Goal: Task Accomplishment & Management: Use online tool/utility

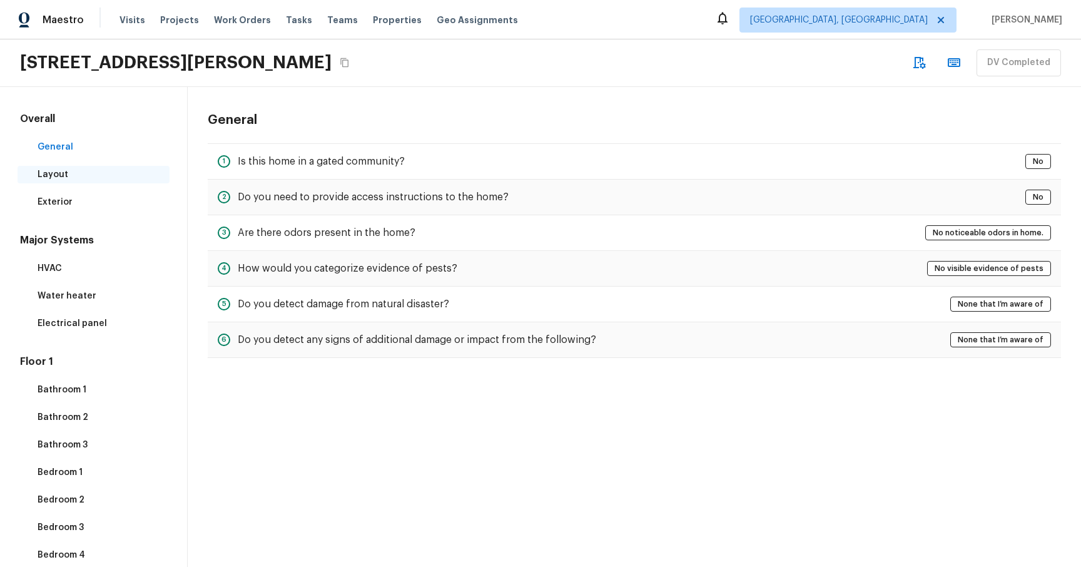
click at [64, 173] on p "Layout" at bounding box center [100, 174] width 125 height 13
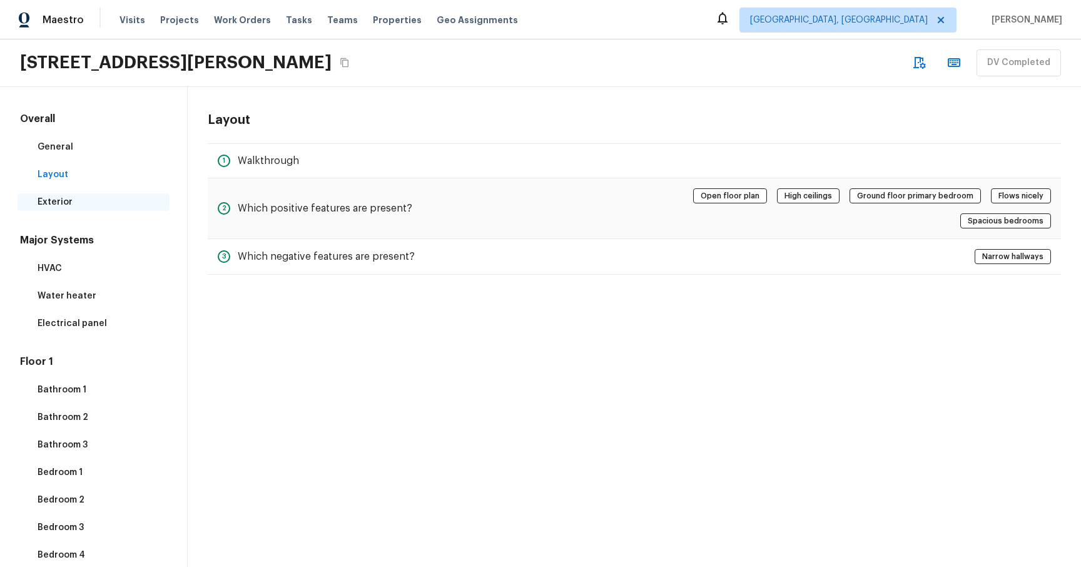
click at [71, 194] on div "Exterior" at bounding box center [94, 202] width 152 height 18
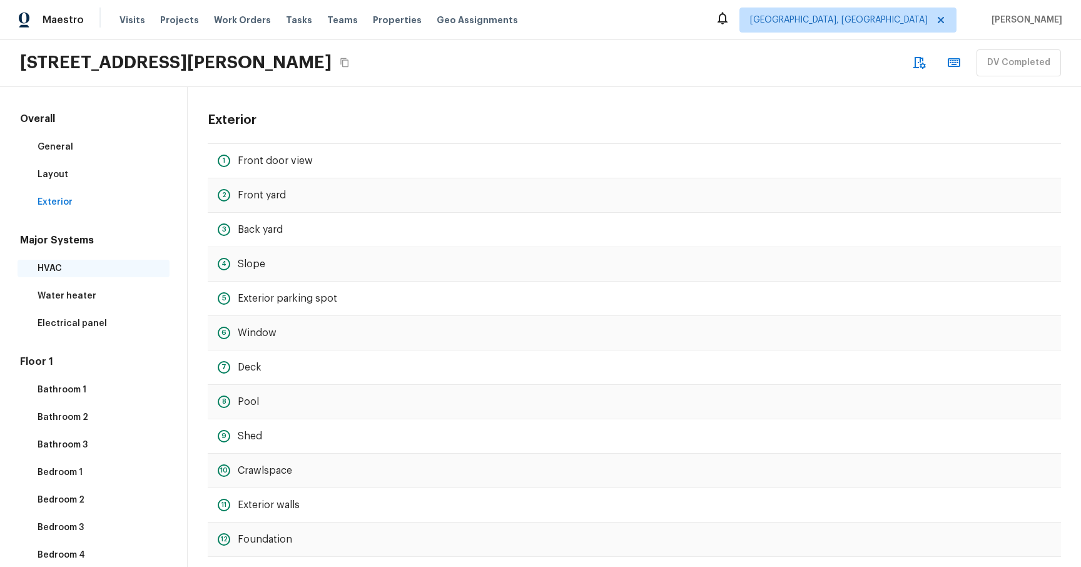
click at [54, 267] on p "HVAC" at bounding box center [100, 268] width 125 height 13
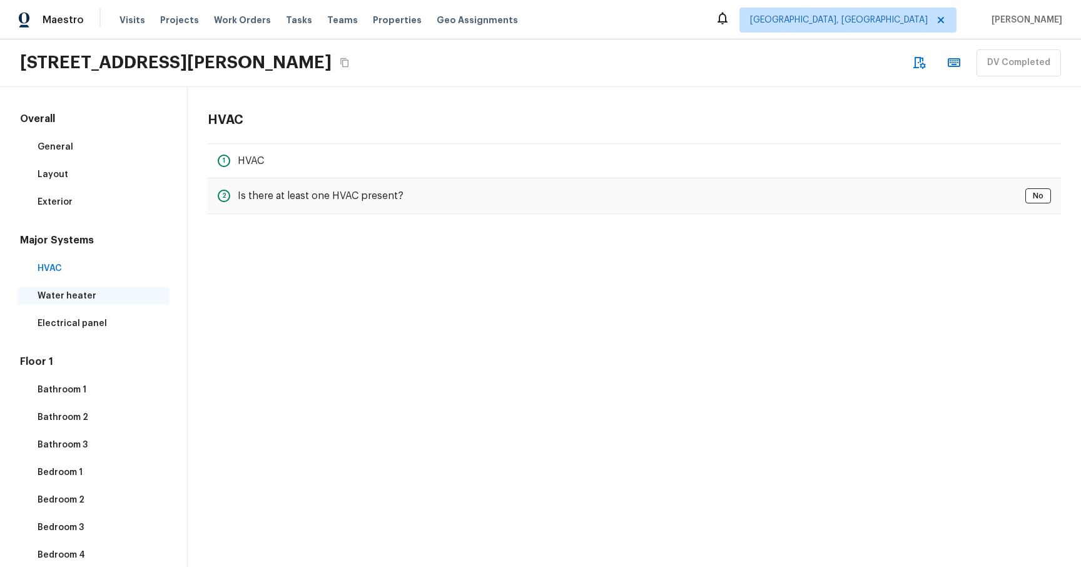
click at [93, 303] on div "Water heater" at bounding box center [94, 296] width 152 height 18
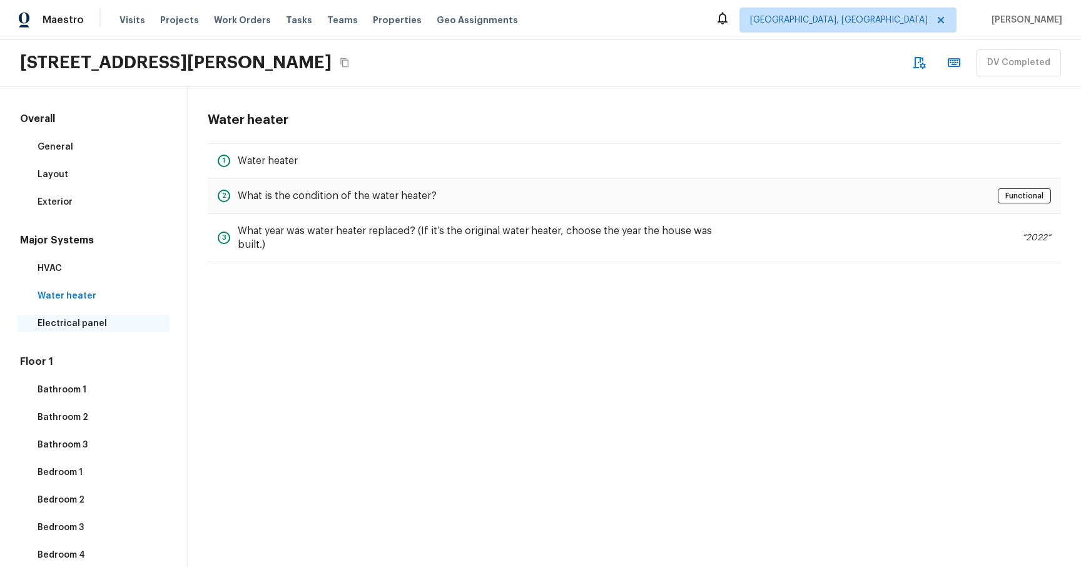
click at [110, 327] on p "Electrical panel" at bounding box center [100, 323] width 125 height 13
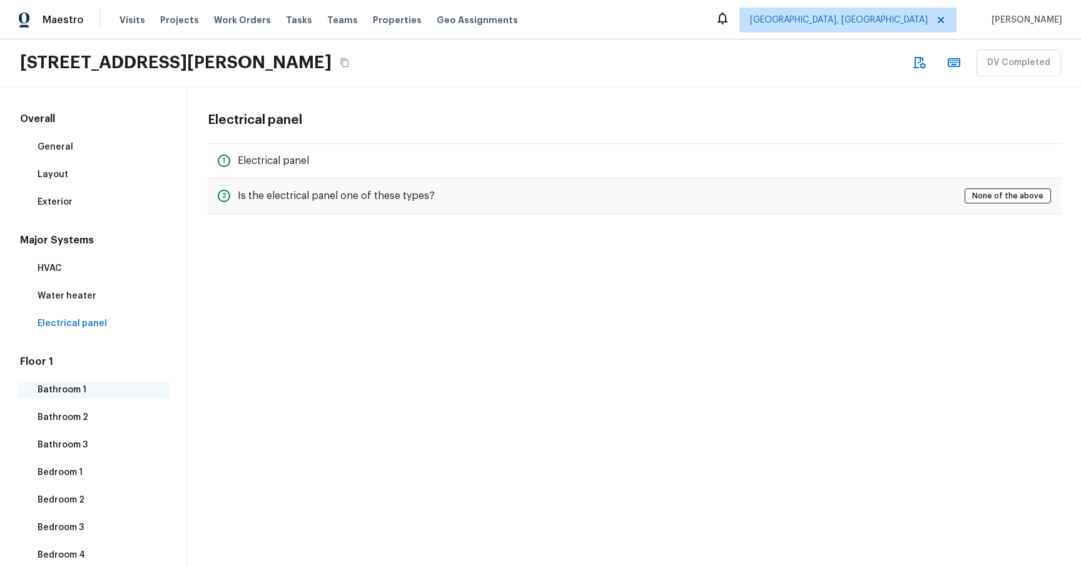
click at [69, 387] on p "Bathroom 1" at bounding box center [100, 390] width 125 height 13
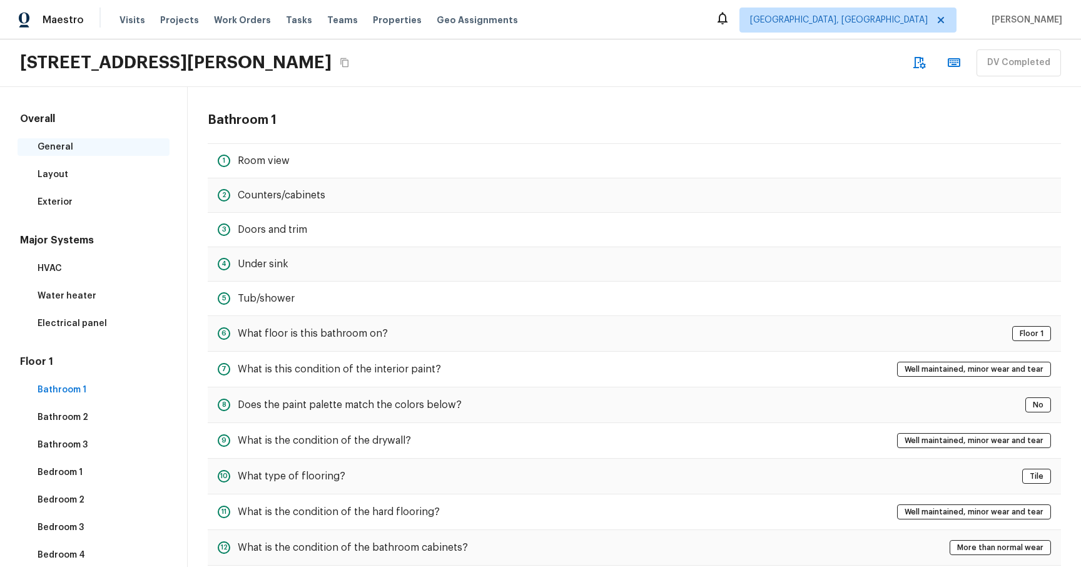
click at [55, 147] on p "General" at bounding box center [100, 147] width 125 height 13
